Goal: Transaction & Acquisition: Subscribe to service/newsletter

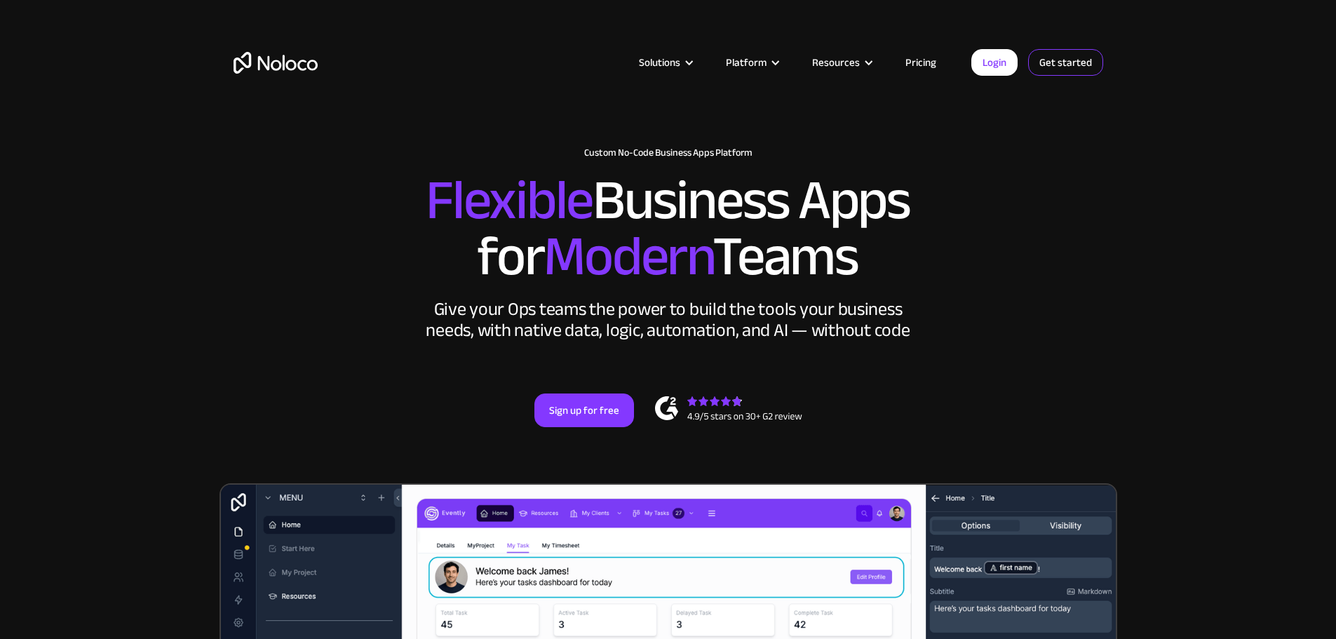
click at [1058, 64] on link "Get started" at bounding box center [1065, 62] width 75 height 27
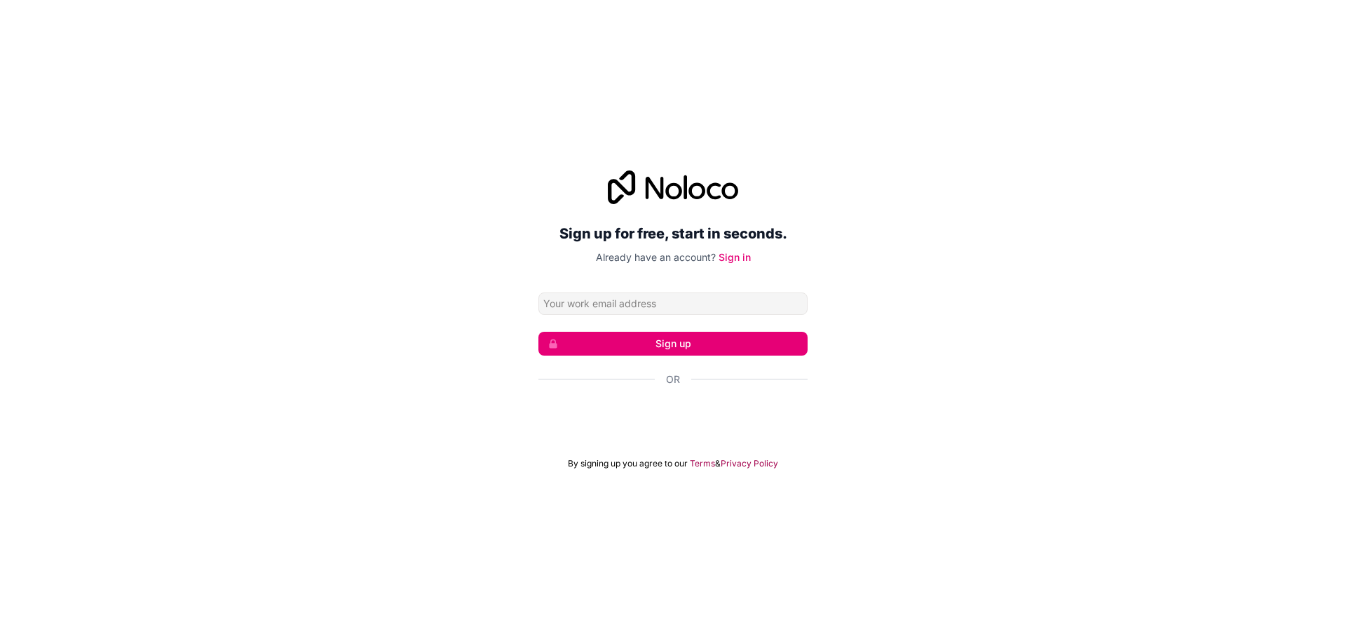
click at [1001, 330] on div "Sign up for free, start in seconds. Already have an account? Sign in Sign up Or…" at bounding box center [673, 320] width 1346 height 338
click at [616, 449] on form "Sign up Or By signing up you agree to our Terms & Privacy Policy" at bounding box center [672, 380] width 269 height 177
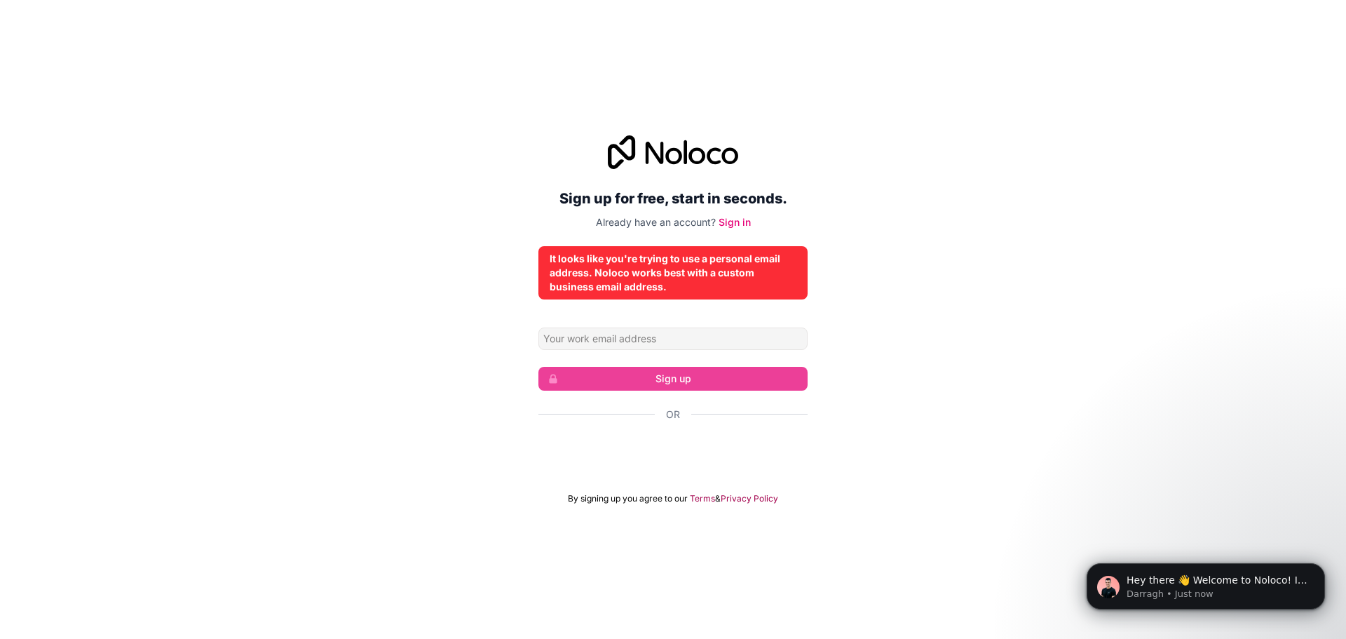
click at [989, 307] on div "Sign up for free, start in seconds. Already have an account? Sign in It looks l…" at bounding box center [673, 320] width 1346 height 408
click at [684, 146] on icon at bounding box center [686, 152] width 4 height 24
